Goal: Book appointment/travel/reservation

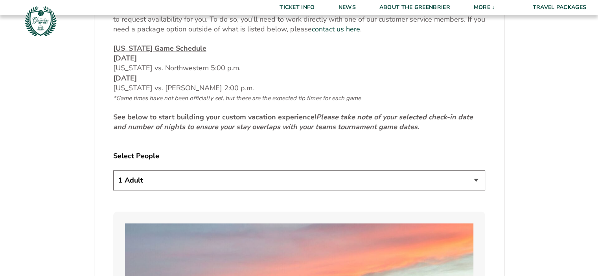
scroll to position [382, 0]
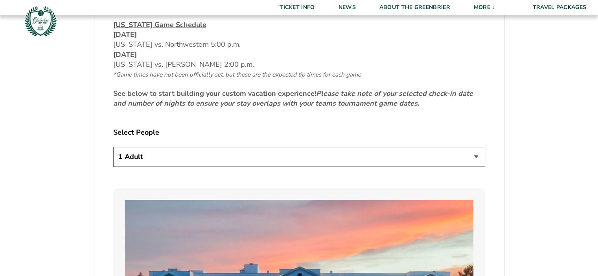
click at [255, 155] on select "1 Adult 2 Adults 3 Adults 4 Adults 2 Adults + 1 Child 2 Adults + 2 Children 2 A…" at bounding box center [299, 157] width 372 height 20
select select "2 Adults"
click at [113, 147] on select "1 Adult 2 Adults 3 Adults 4 Adults 2 Adults + 1 Child 2 Adults + 2 Children 2 A…" at bounding box center [299, 157] width 372 height 20
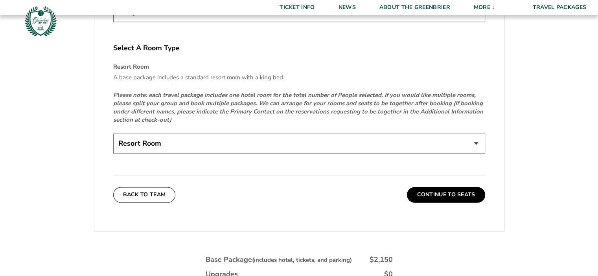
scroll to position [1185, 0]
click at [366, 139] on select "Resort Room" at bounding box center [299, 144] width 372 height 20
click at [441, 193] on button "Continue To Seats" at bounding box center [446, 195] width 78 height 16
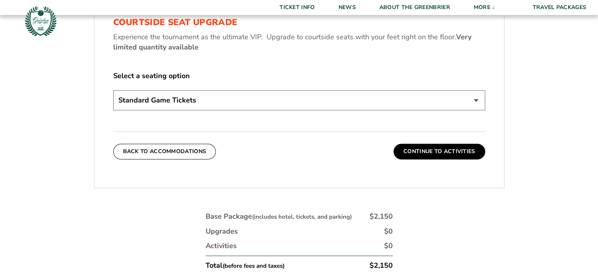
scroll to position [375, 0]
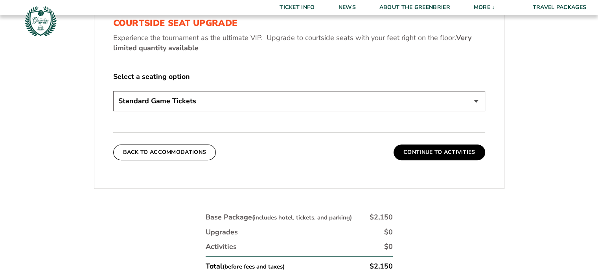
click at [368, 100] on select "Standard Game Tickets Midcourt Seat Upgrade (+$130 per person) Courtside Seat U…" at bounding box center [299, 101] width 372 height 20
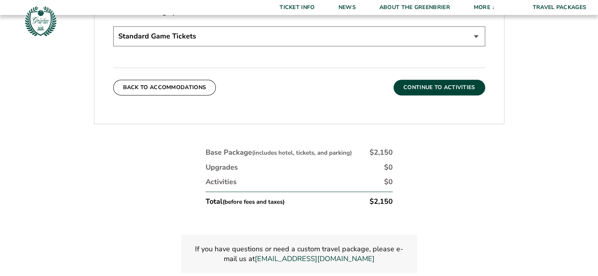
click at [422, 83] on button "Continue To Activities" at bounding box center [440, 88] width 92 height 16
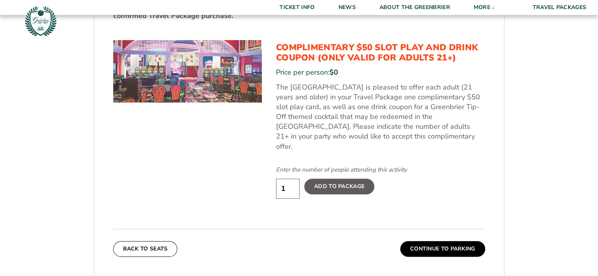
scroll to position [428, 0]
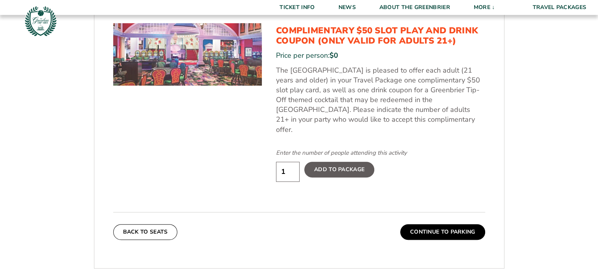
click at [450, 212] on div "Back To Seats Continue To Parking" at bounding box center [299, 226] width 372 height 28
click at [450, 225] on button "Continue To Parking" at bounding box center [442, 233] width 85 height 16
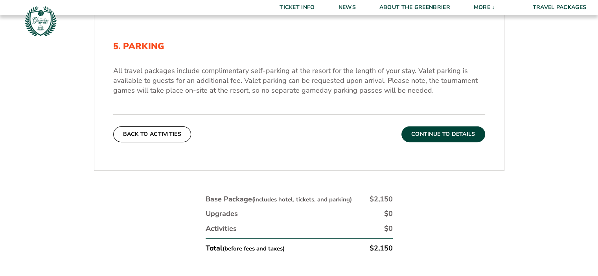
click at [444, 127] on button "Continue To Details" at bounding box center [444, 135] width 84 height 16
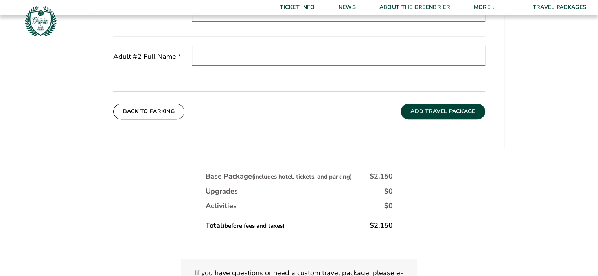
scroll to position [343, 0]
